Goal: Information Seeking & Learning: Learn about a topic

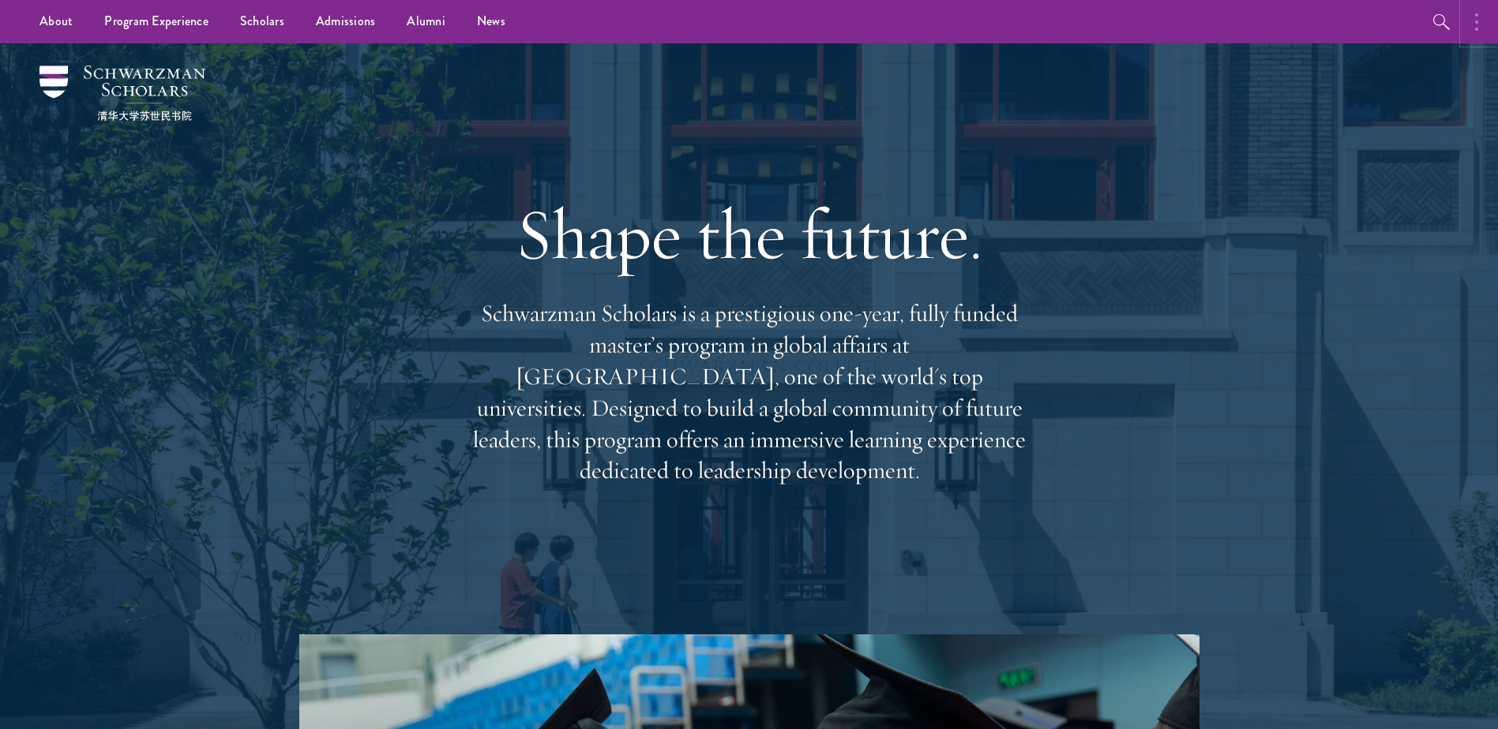
click at [1478, 24] on button "button" at bounding box center [1480, 21] width 35 height 43
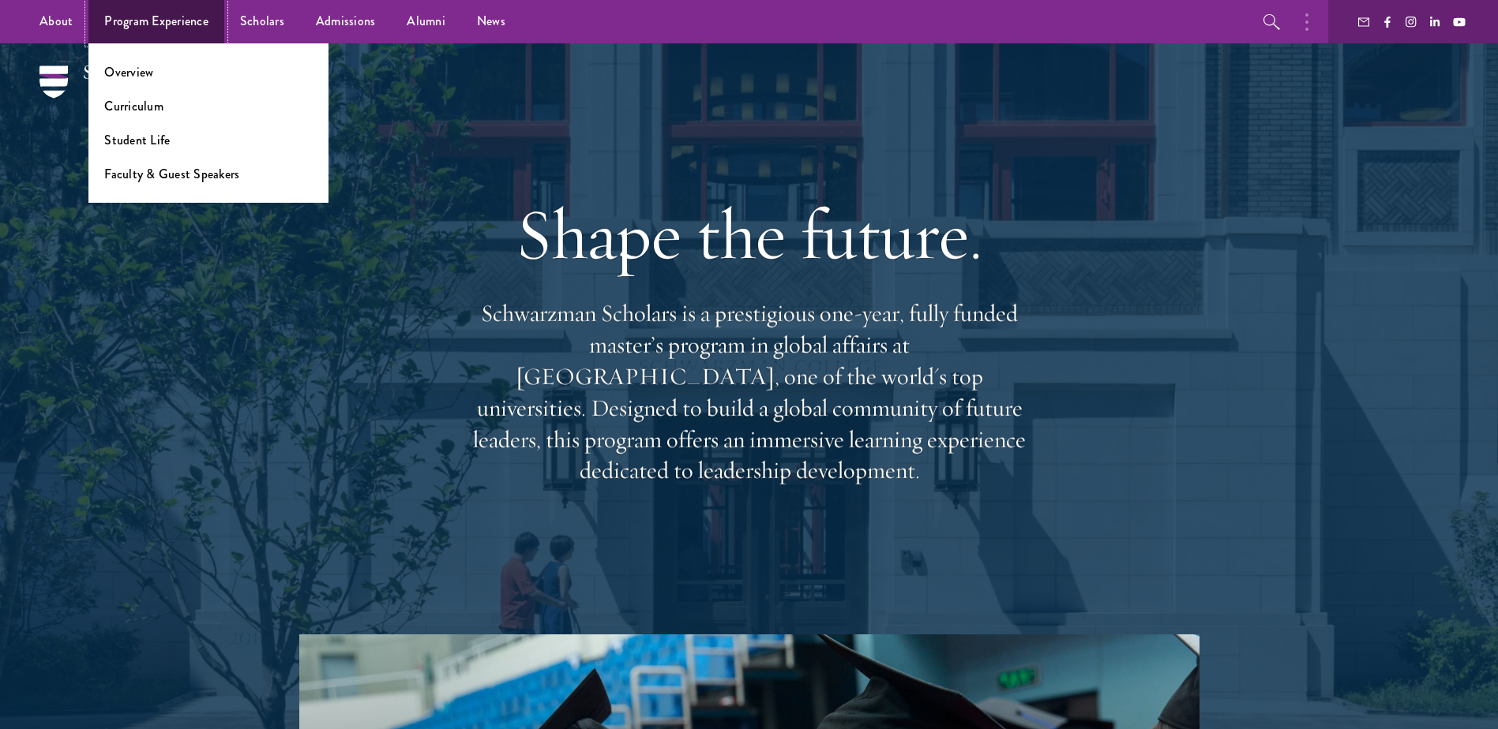
click at [156, 19] on link "Program Experience" at bounding box center [156, 21] width 136 height 43
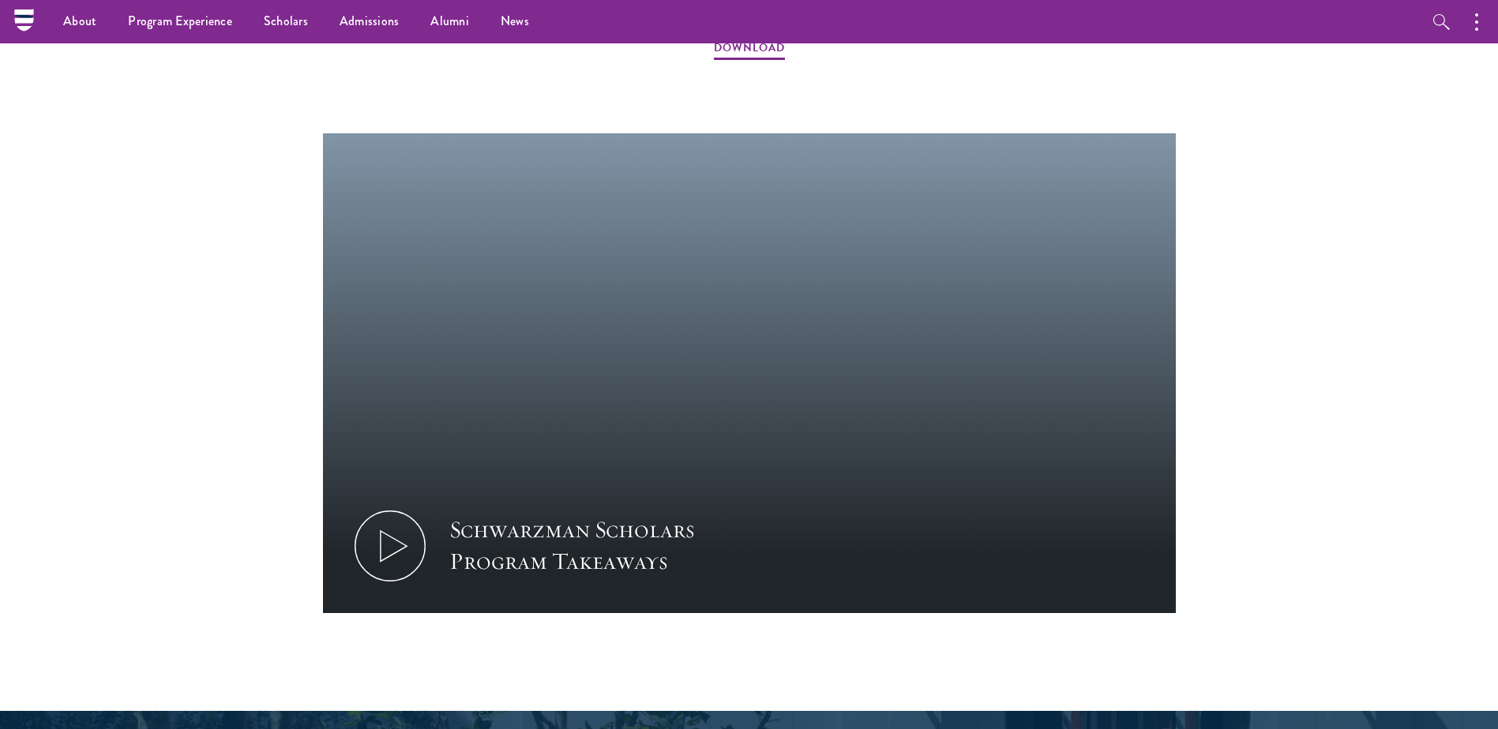
scroll to position [1500, 0]
